Goal: Information Seeking & Learning: Check status

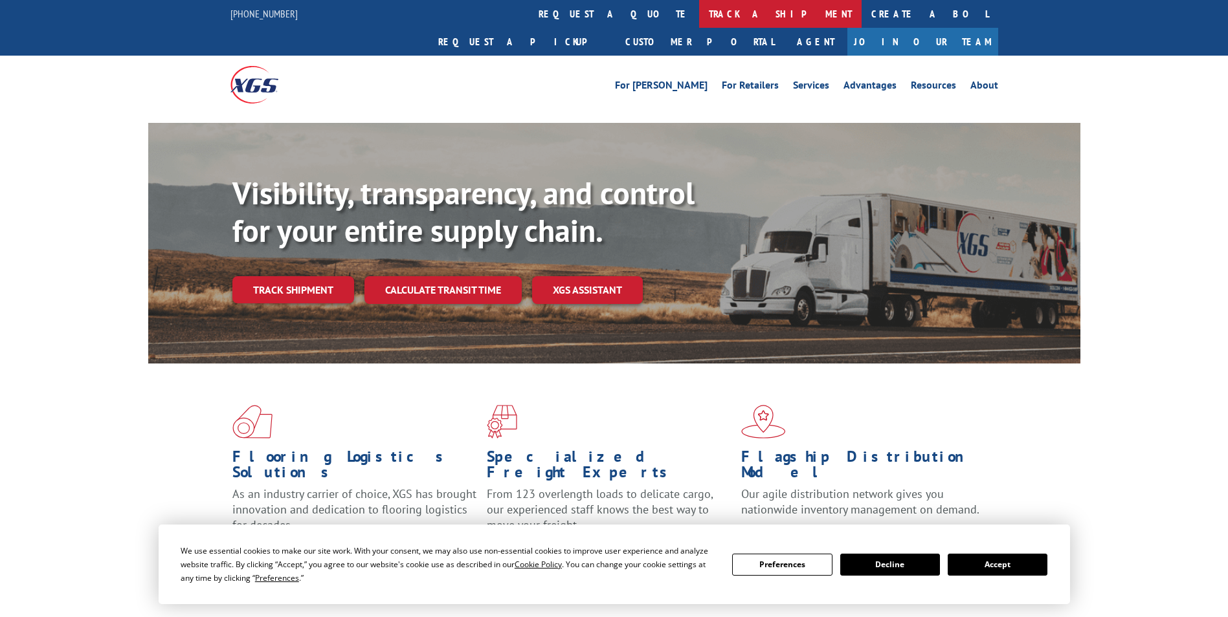
click at [699, 12] on link "track a shipment" at bounding box center [780, 14] width 162 height 28
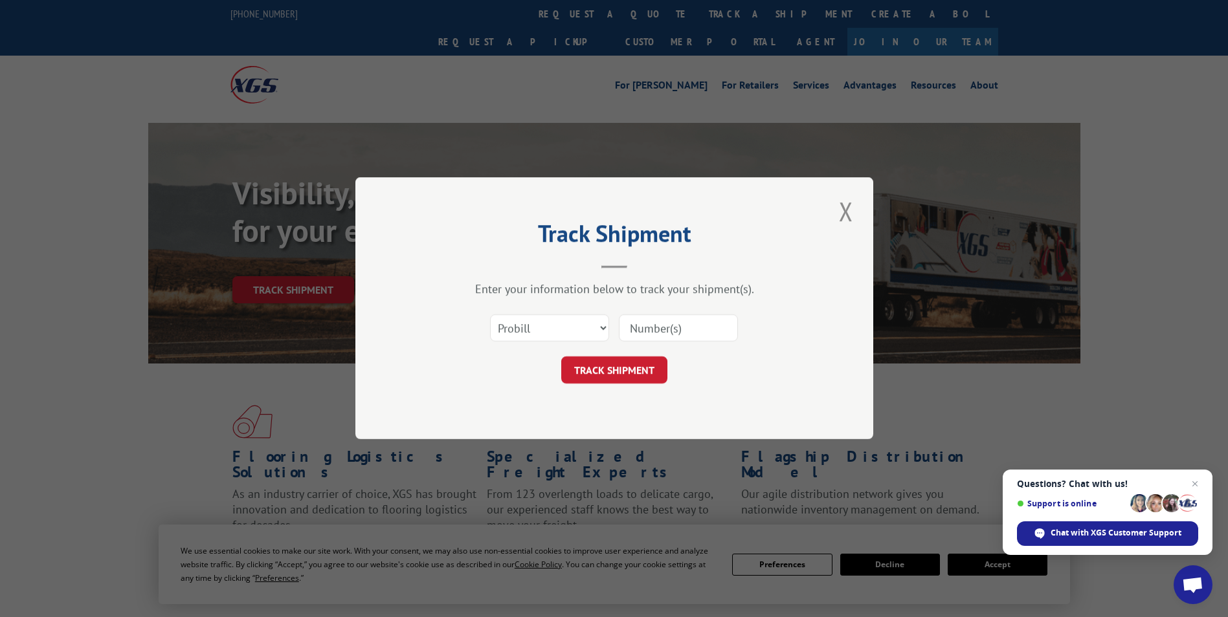
click at [641, 334] on input at bounding box center [678, 328] width 119 height 27
paste input "5513861"
type input "5513861"
click at [630, 377] on button "TRACK SHIPMENT" at bounding box center [614, 370] width 106 height 27
